Goal: Task Accomplishment & Management: Manage account settings

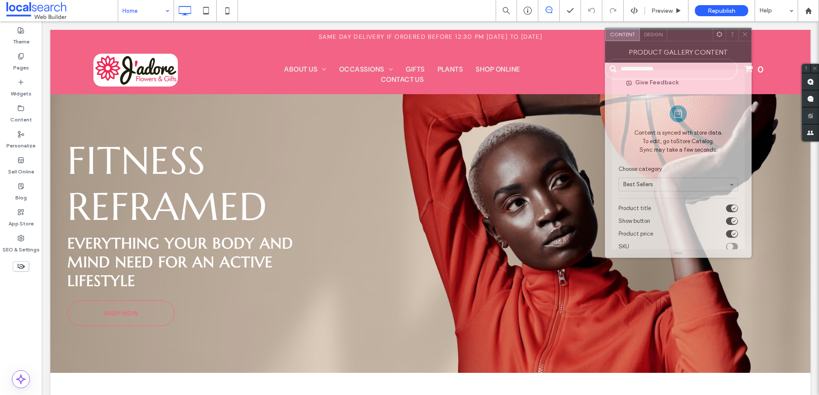
drag, startPoint x: 131, startPoint y: 88, endPoint x: 701, endPoint y: 35, distance: 572.1
click at [701, 35] on div at bounding box center [690, 34] width 46 height 13
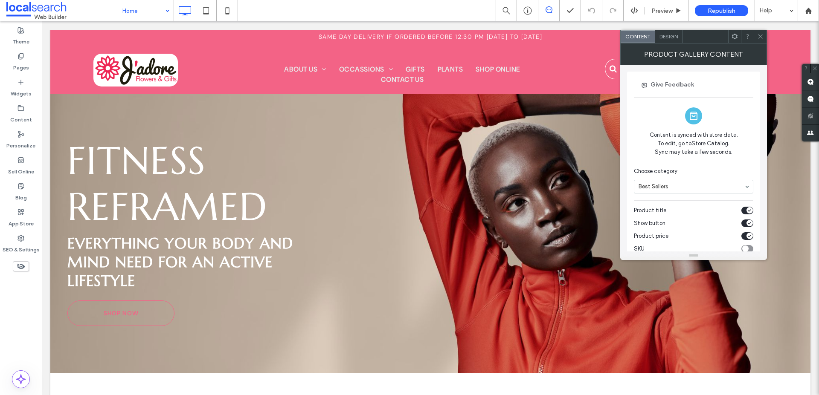
click at [670, 38] on span "Design" at bounding box center [668, 36] width 18 height 6
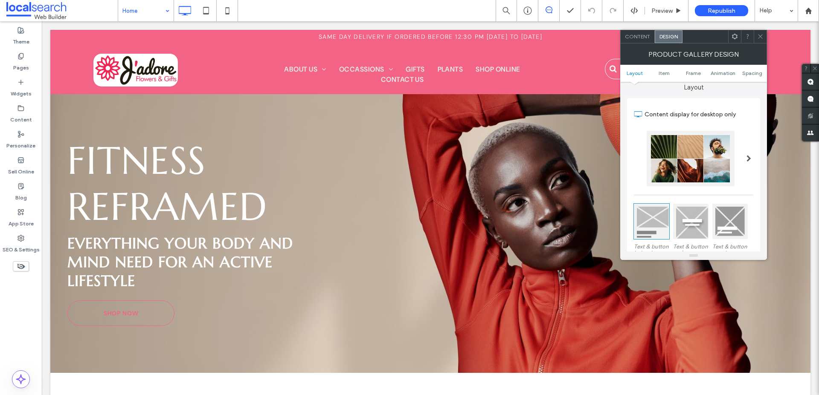
scroll to position [16, 0]
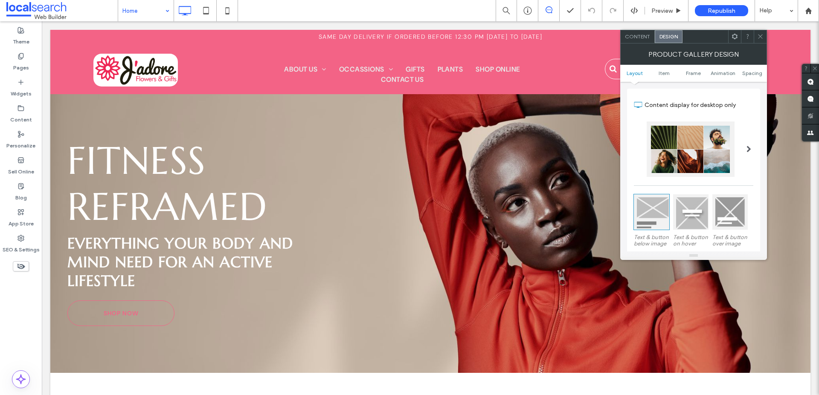
click at [748, 149] on span at bounding box center [748, 149] width 5 height 7
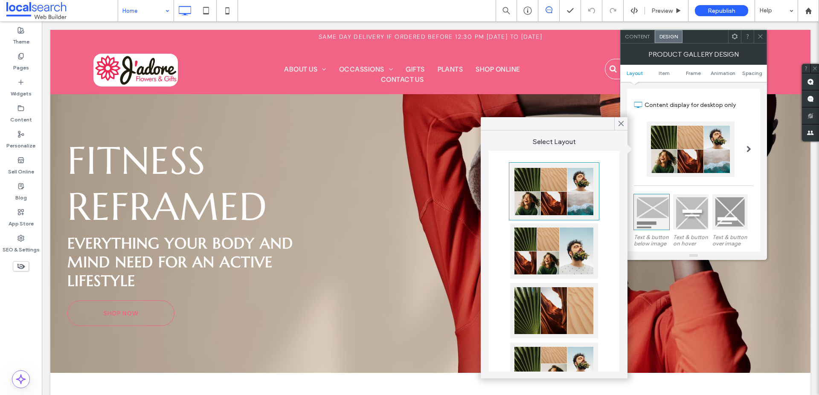
click at [703, 94] on section "Content display for desktop only" at bounding box center [693, 105] width 119 height 24
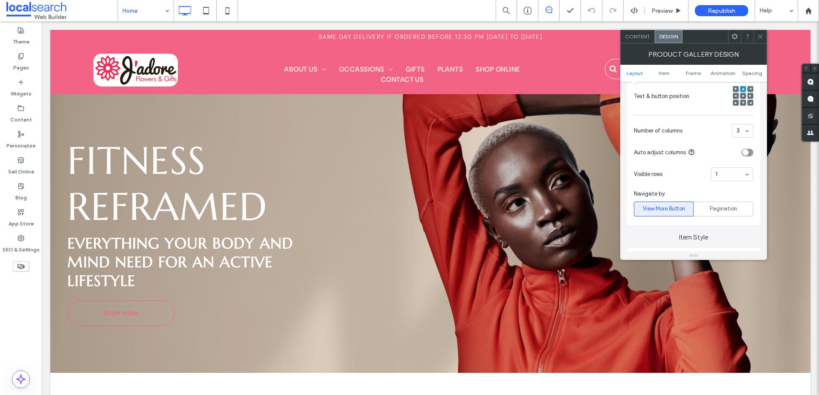
scroll to position [195, 0]
click at [725, 204] on span "Pagination" at bounding box center [723, 208] width 27 height 9
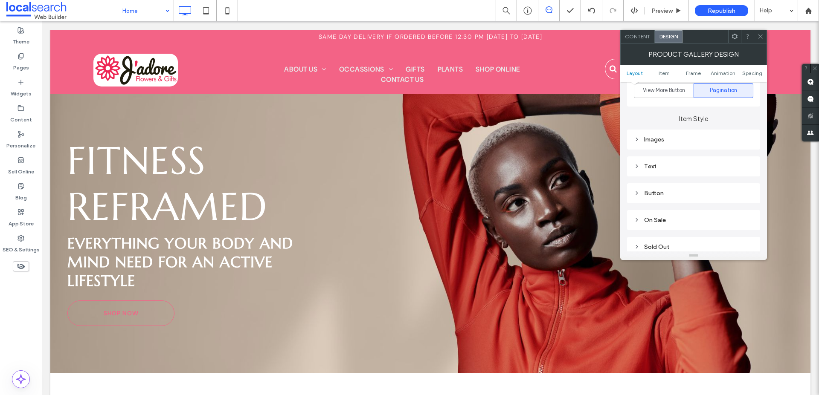
scroll to position [320, 0]
click at [656, 133] on div "Images" at bounding box center [693, 132] width 119 height 7
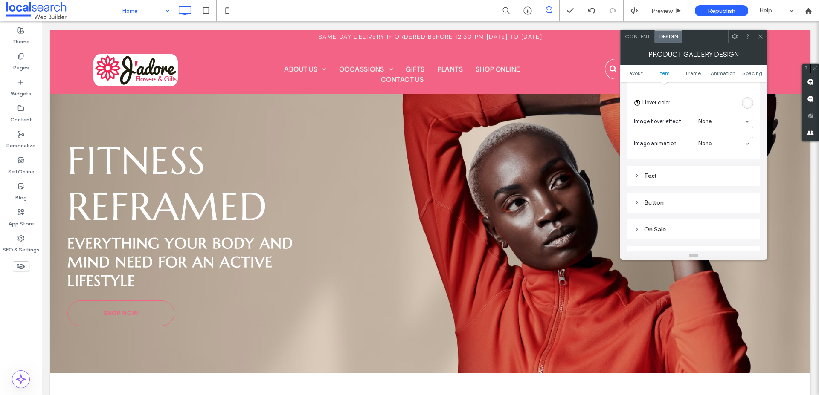
scroll to position [516, 0]
click at [661, 172] on div "Text" at bounding box center [693, 174] width 119 height 7
click at [660, 188] on div "Button" at bounding box center [693, 193] width 119 height 12
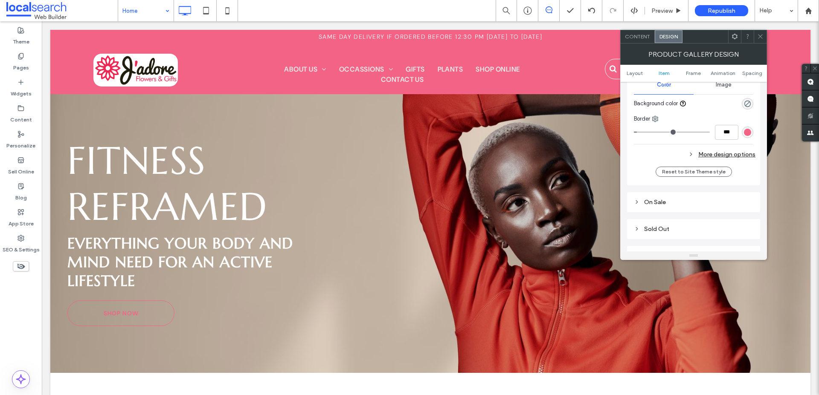
scroll to position [925, 0]
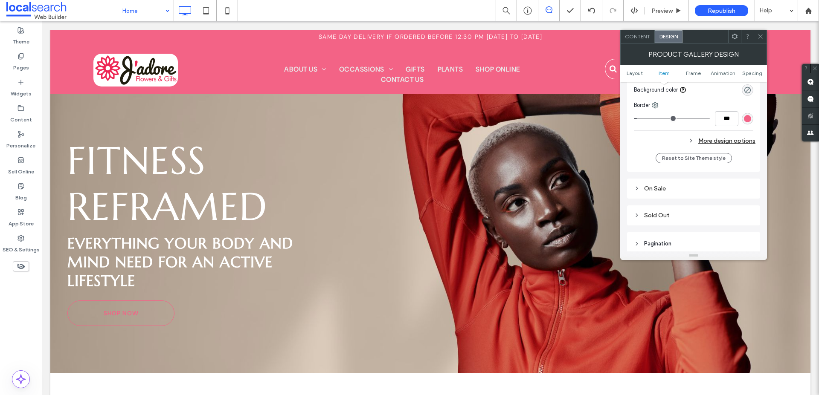
click at [715, 140] on div "More design options" at bounding box center [695, 141] width 122 height 12
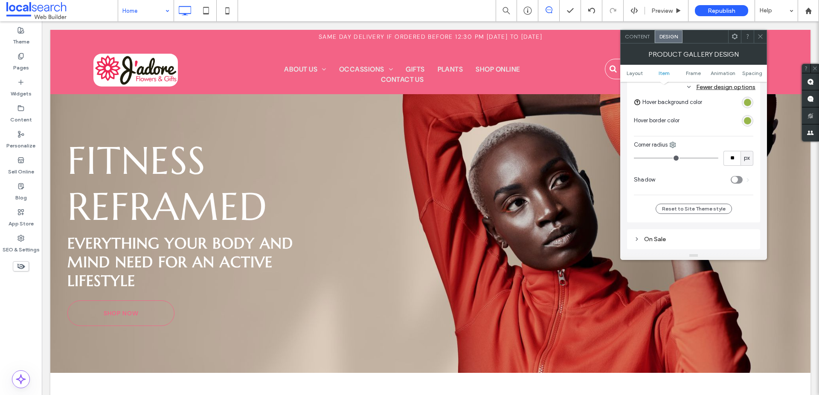
scroll to position [1057, 0]
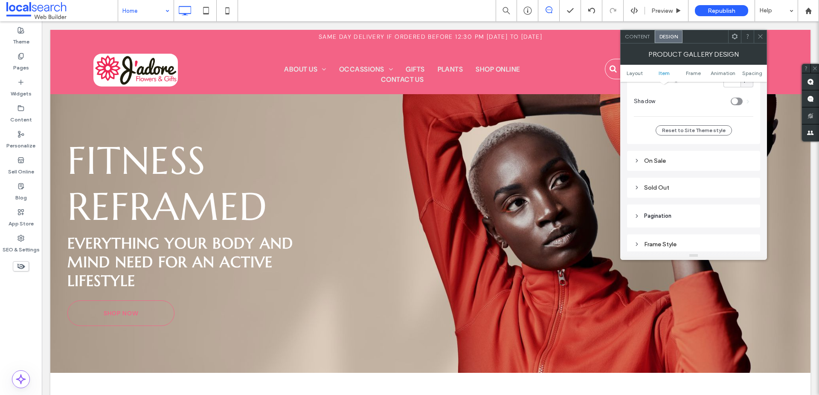
click at [657, 160] on div "On Sale" at bounding box center [693, 160] width 119 height 7
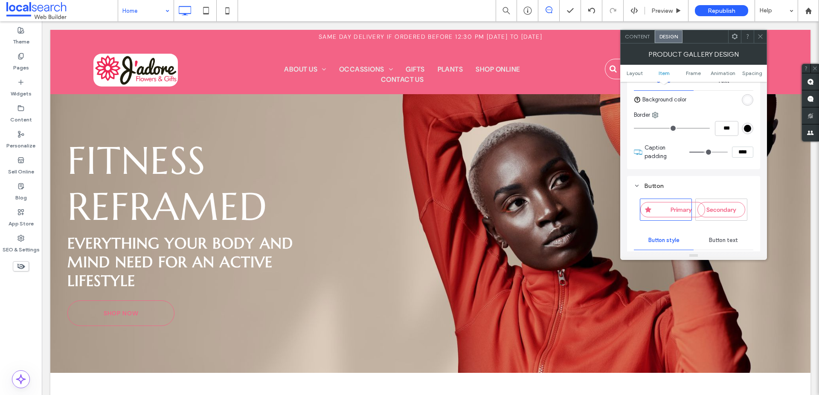
scroll to position [565, 0]
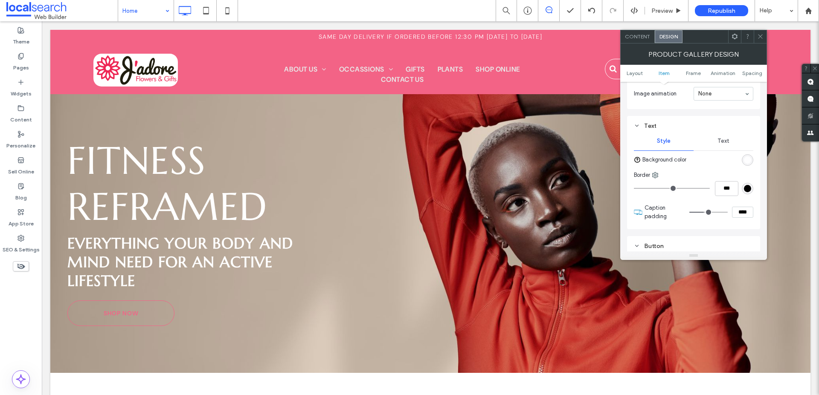
click at [638, 126] on icon at bounding box center [637, 126] width 6 height 6
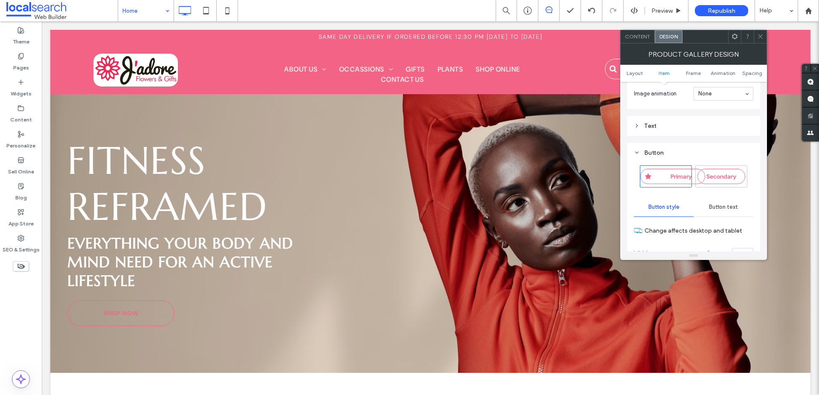
click at [637, 152] on use at bounding box center [636, 153] width 3 height 2
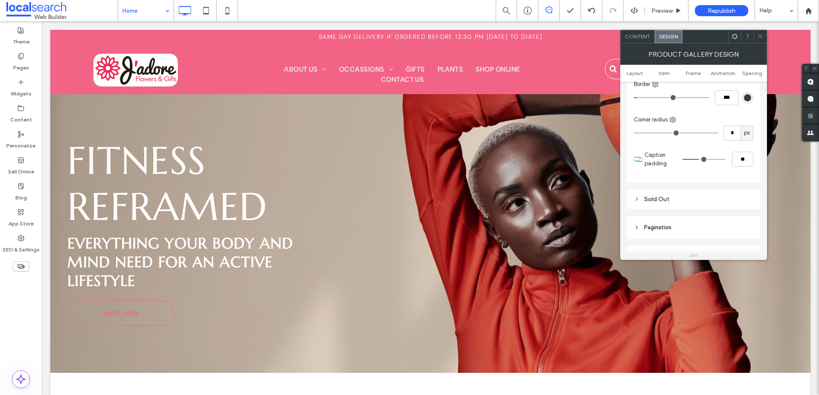
scroll to position [737, 0]
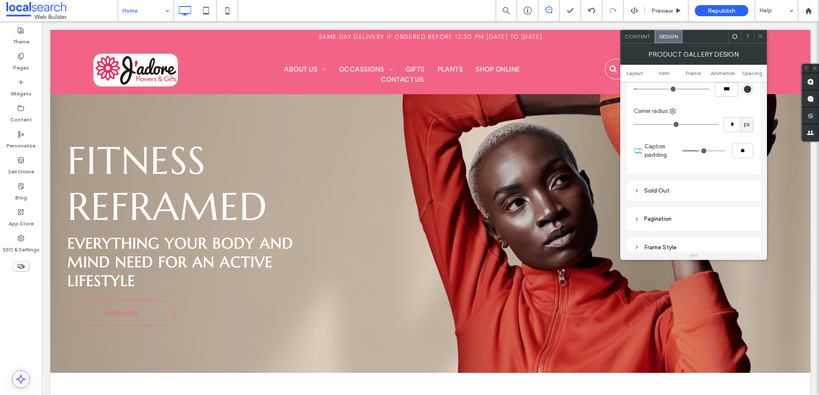
click at [652, 211] on header "Pagination" at bounding box center [693, 219] width 133 height 23
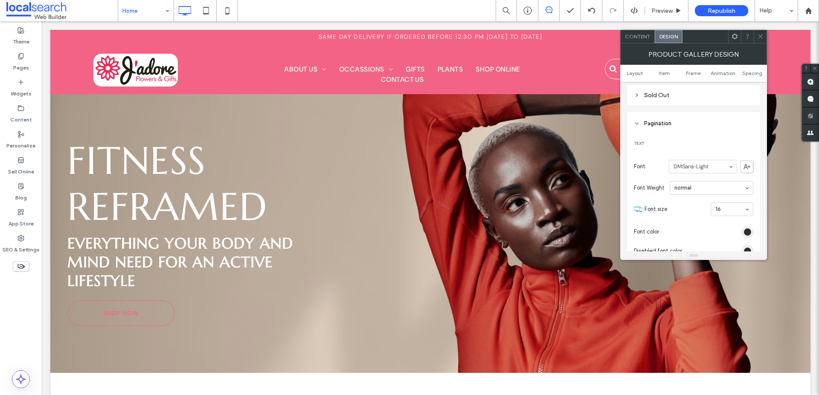
scroll to position [833, 0]
click at [637, 124] on icon at bounding box center [637, 123] width 6 height 6
click at [636, 151] on icon at bounding box center [637, 151] width 6 height 6
